Goal: Check status

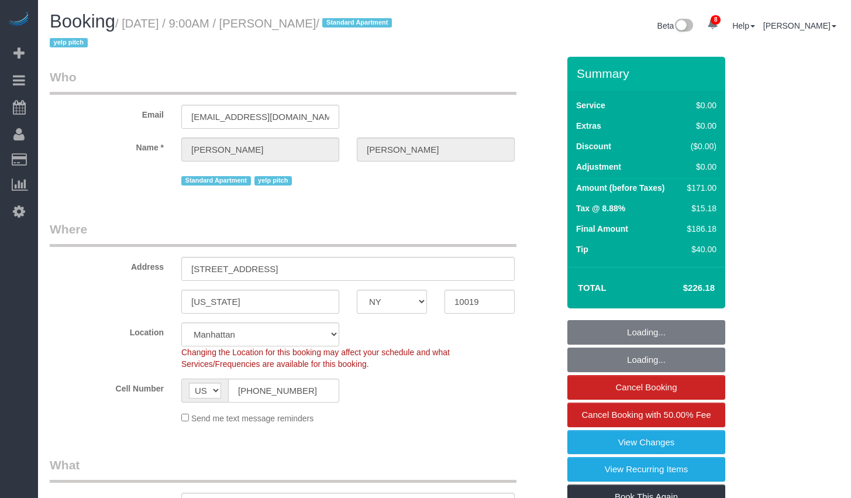
select select "NY"
select select "1"
select select "2"
select select "spot1"
select select "number:89"
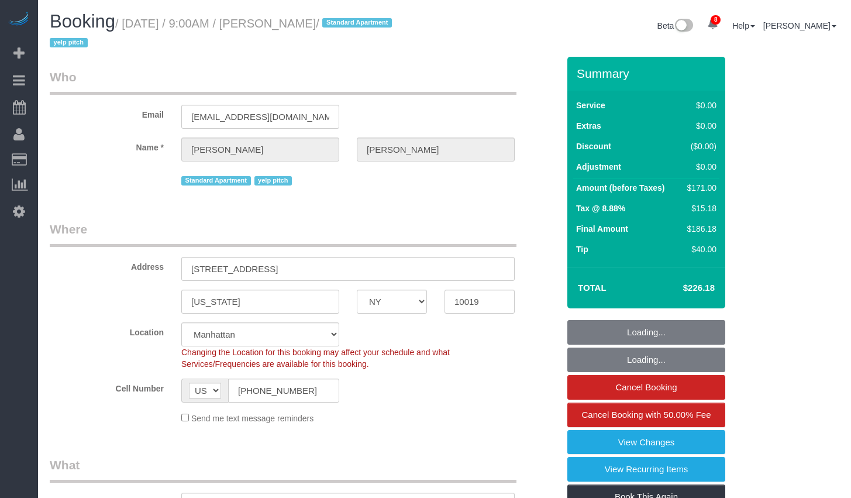
select select "number:76"
select select "number:15"
select select "number:6"
click at [331, 27] on small "/ [DATE] / 9:00AM / [PERSON_NAME] / Standard Apartment yelp pitch" at bounding box center [223, 33] width 346 height 33
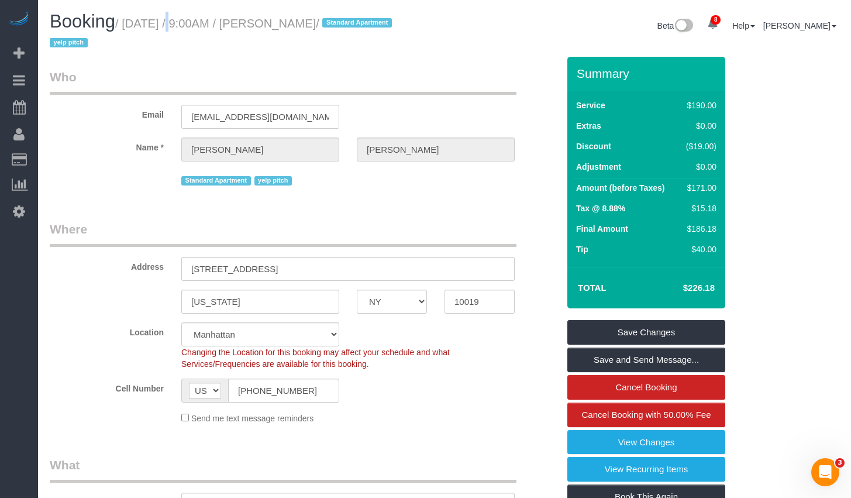
click at [160, 25] on small "/ [DATE] / 9:00AM / [PERSON_NAME] / Standard Apartment yelp pitch" at bounding box center [223, 33] width 346 height 33
drag, startPoint x: 133, startPoint y: 26, endPoint x: 330, endPoint y: 27, distance: 197.1
click at [330, 27] on small "/ [DATE] / 9:00AM / [PERSON_NAME] / Standard Apartment yelp pitch" at bounding box center [223, 33] width 346 height 33
copy small "[DATE] / 9:00AM / [PERSON_NAME]"
